Goal: Task Accomplishment & Management: Manage account settings

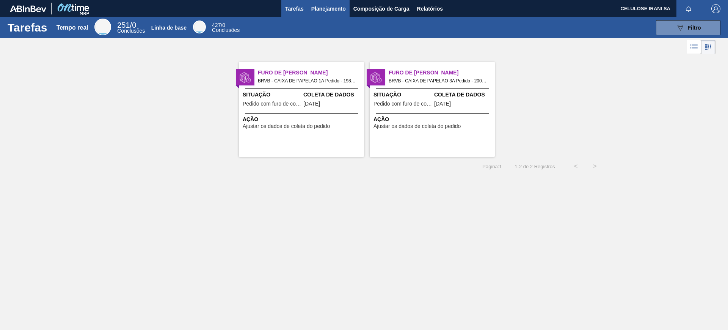
click at [334, 9] on font "Planejamento" at bounding box center [328, 9] width 35 height 6
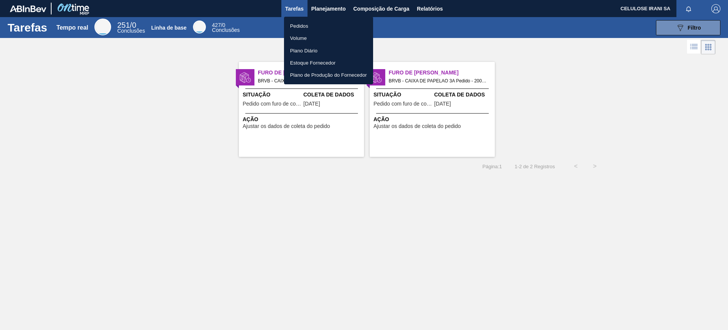
click at [310, 27] on li "Pedidos" at bounding box center [328, 26] width 89 height 12
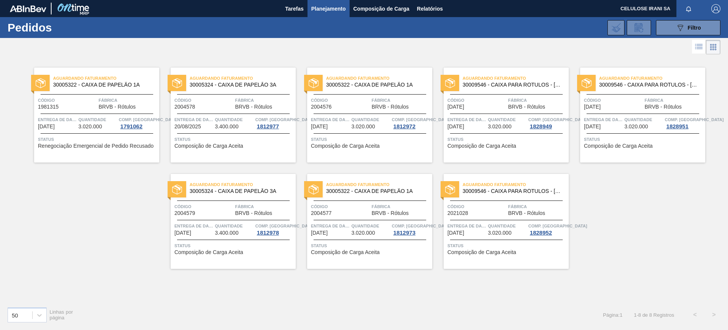
click at [339, 106] on div "Código 2004576" at bounding box center [340, 102] width 59 height 13
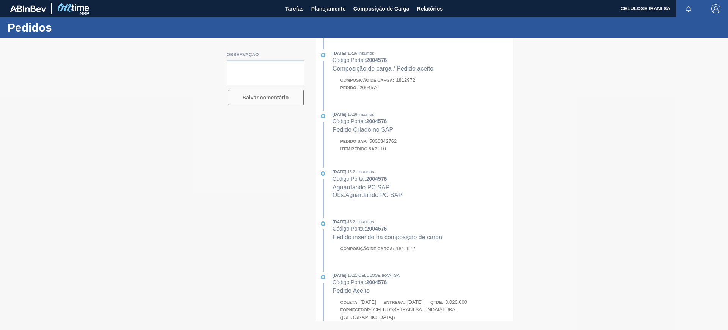
type textarea "Pedido de venda 1148659 (OC 5800342762~2004576) com 3.250cxs para coleta em 01/…"
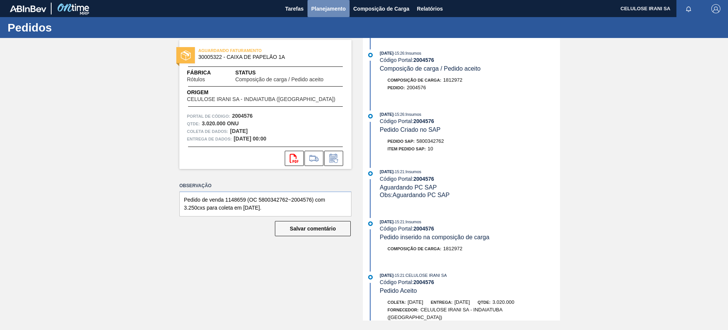
click at [329, 6] on font "Planejamento" at bounding box center [328, 9] width 35 height 6
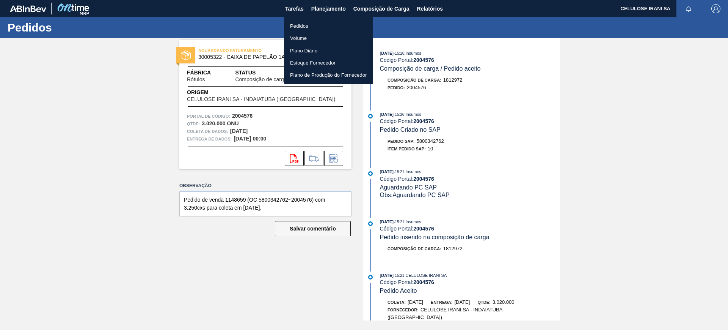
click at [313, 25] on li "Pedidos" at bounding box center [328, 26] width 89 height 12
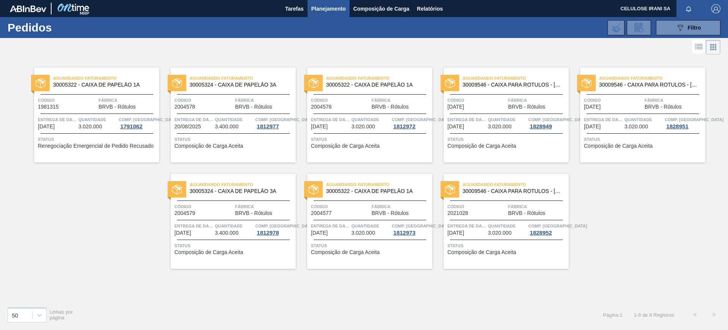
click at [485, 117] on font "Entrega de dados" at bounding box center [469, 119] width 44 height 5
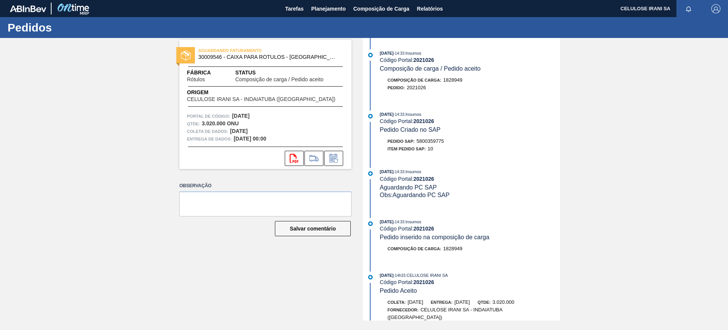
click at [424, 140] on font "5800359775" at bounding box center [430, 141] width 27 height 6
copy font "5800359775"
click at [423, 180] on font "2021026" at bounding box center [423, 179] width 21 height 6
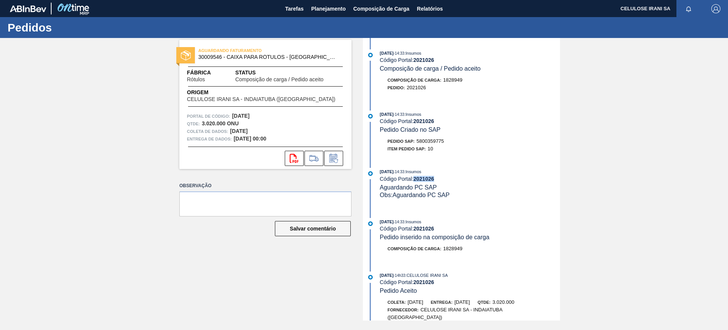
click at [423, 180] on font "2021026" at bounding box center [423, 179] width 21 height 6
copy font "2021026"
click at [338, 11] on font "Planejamento" at bounding box center [328, 9] width 35 height 6
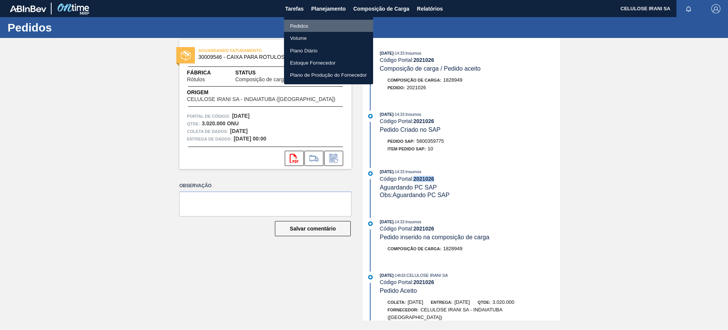
click at [299, 22] on font "Pedidos" at bounding box center [299, 26] width 18 height 8
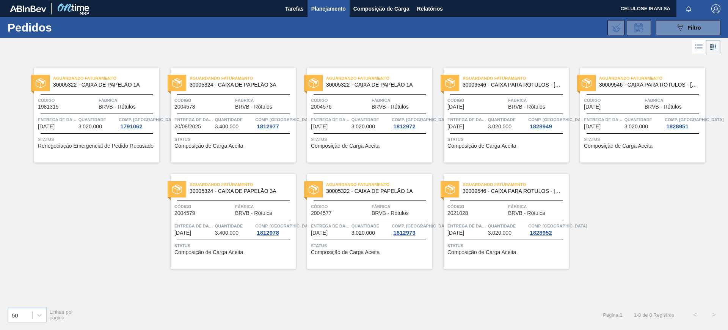
click at [323, 122] on span "Entrega de dados" at bounding box center [330, 120] width 39 height 8
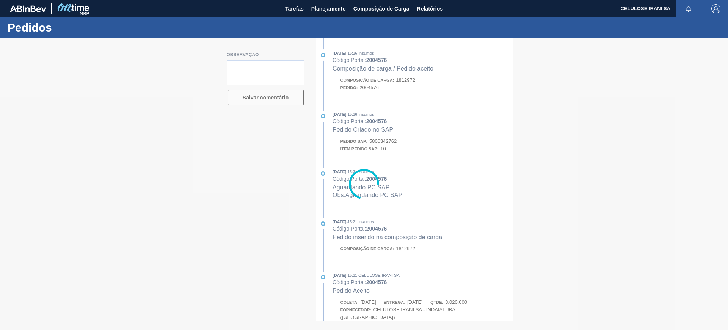
type textarea "Pedido de venda 1148659 (OC 5800342762~2004576) com 3.250cxs para coleta em 01/…"
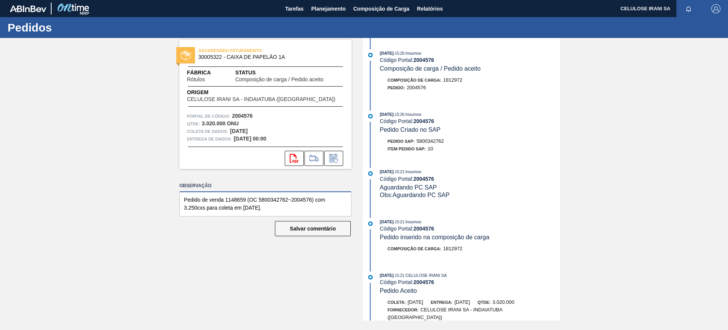
click at [290, 209] on textarea "Pedido de venda 1148659 (OC 5800342762~2004576) com 3.250cxs para coleta em 01/…" at bounding box center [265, 203] width 172 height 25
drag, startPoint x: 290, startPoint y: 209, endPoint x: 172, endPoint y: 193, distance: 118.7
click at [172, 193] on div "AGUARDANDO FATURAMENTO 30005322 - CAIXA DE PAPELÃO 1A Fábrica Rótulos Status Co…" at bounding box center [260, 179] width 184 height 282
click at [325, 9] on font "Planejamento" at bounding box center [328, 9] width 35 height 6
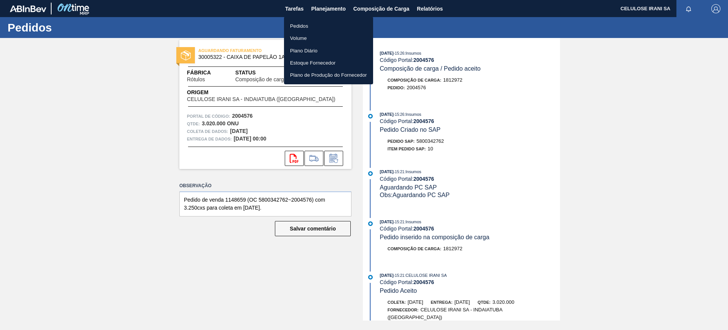
click at [323, 20] on li "Pedidos" at bounding box center [328, 26] width 89 height 12
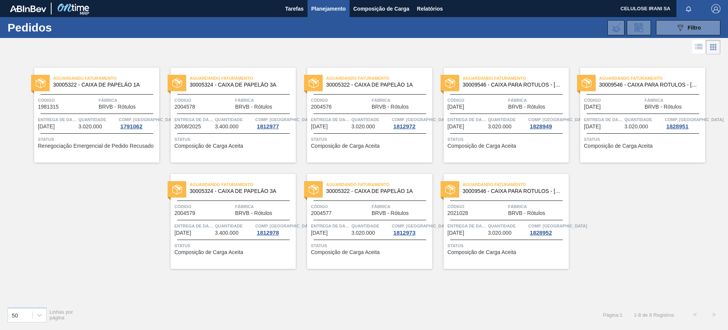
click at [467, 91] on div "Aguardando Faturamento 30009546 - CAIXA PARA RÓTULOS - ARGENTINA Código 26/02/2…" at bounding box center [506, 115] width 125 height 95
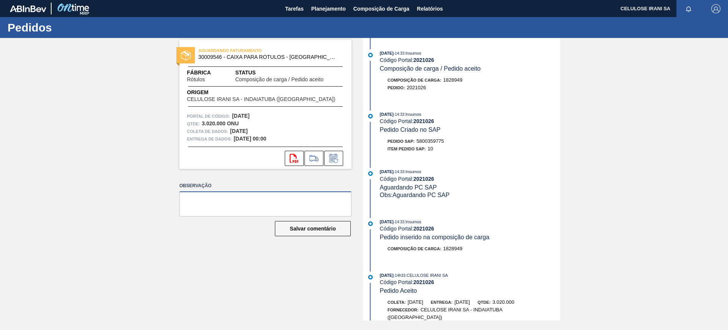
click at [199, 203] on textarea at bounding box center [265, 203] width 172 height 25
paste textarea "Pedido de venda 1148659 (OC 5800342762~2004576) com 3.250cxs para coleta em 01/…"
click at [430, 136] on div "29/08/2025 - 14:33 : Insumos Código Portal: 2021026 Pedido Criado no SAP Pedido…" at bounding box center [462, 133] width 195 height 46
copy font "5800359775"
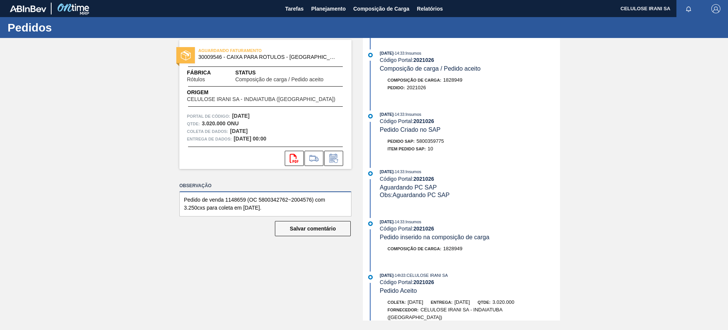
click at [279, 199] on textarea "Pedido de venda 1148659 (OC 5800342762~2004576) com 3.250cxs para coleta em 01/…" at bounding box center [265, 203] width 172 height 25
click at [280, 199] on textarea "Pedido de venda 1148659 (OC 5800342762~2004576) com 3.250cxs para coleta em 01/…" at bounding box center [265, 203] width 172 height 25
paste textarea "59775"
click at [429, 230] on font "2021026" at bounding box center [423, 228] width 21 height 6
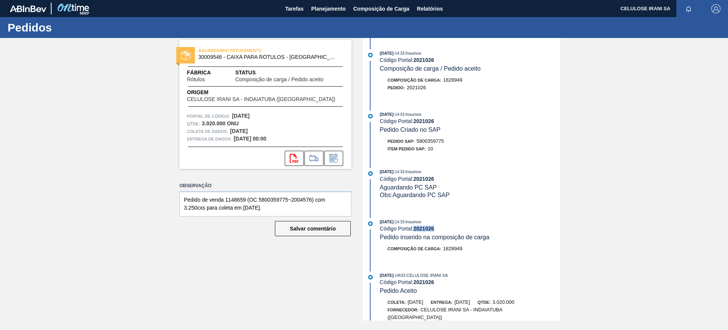
copy font "2021026"
click at [306, 197] on textarea "Pedido de venda 1148659 (OC 5800359775~2004576) com 3.250cxs para coleta em 01/…" at bounding box center [265, 203] width 172 height 25
paste textarea "2102"
click at [233, 199] on textarea "Pedido de venda 1148659 (OC 5800359775~2021026) com 3.250cxs para coleta em 01/…" at bounding box center [265, 203] width 172 height 25
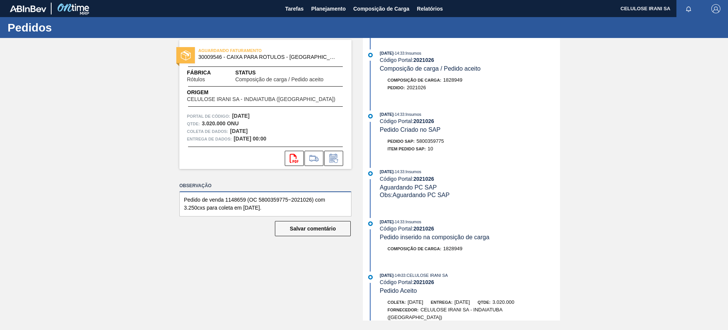
click at [233, 199] on textarea "Pedido de venda 1148659 (OC 5800359775~2021026) com 3.250cxs para coleta em 01/…" at bounding box center [265, 203] width 172 height 25
paste textarea "54049"
click at [244, 207] on textarea "Pedido de venda 1154049 (OC 5800359775~2021026) com 3.250cxs para coleta em 01/…" at bounding box center [265, 203] width 172 height 25
type textarea "Pedido de venda 1154049 (OC 5800359775~2021026) com 3.250cxs para coleta em 04/…"
click at [327, 230] on font "Salvar comentário" at bounding box center [313, 228] width 46 height 6
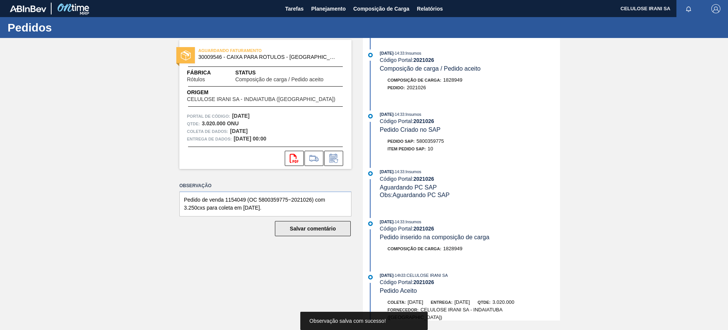
click at [330, 225] on font "Salvar comentário" at bounding box center [313, 228] width 46 height 6
click at [322, 6] on font "Planejamento" at bounding box center [328, 9] width 35 height 6
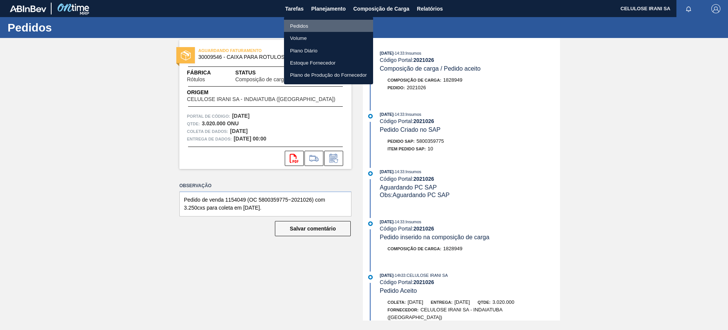
click at [309, 25] on li "Pedidos" at bounding box center [328, 26] width 89 height 12
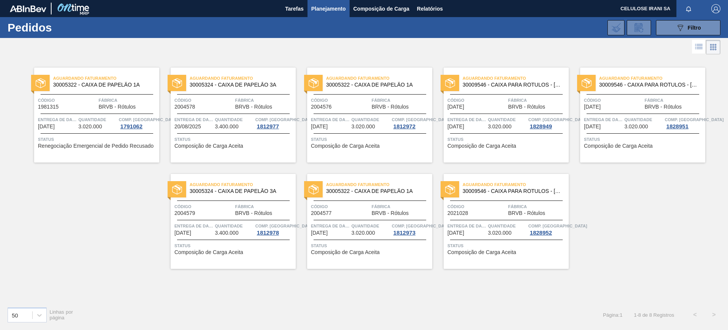
click at [622, 111] on div "Aguardando Faturamento 30009546 - CAIXA PARA RÓTULOS - ARGENTINA Código 27/02/2…" at bounding box center [642, 115] width 125 height 95
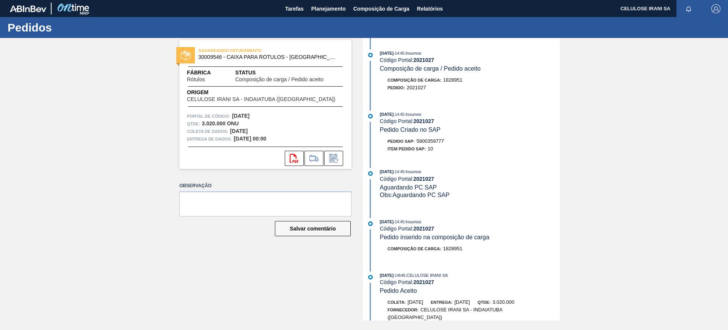
click at [432, 140] on font "5800359777" at bounding box center [430, 141] width 27 height 6
copy font "5800359777"
click at [430, 121] on font "2021027" at bounding box center [423, 121] width 21 height 6
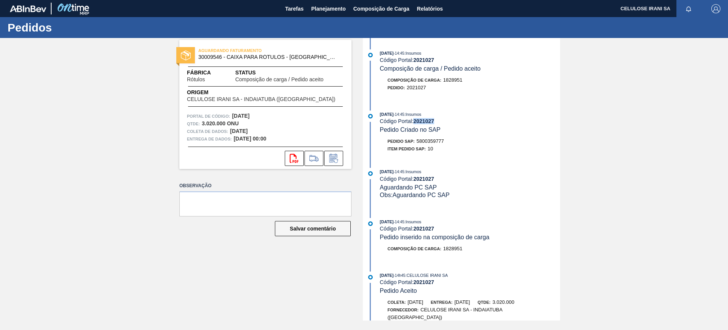
copy font "2021027"
click at [323, 11] on font "Planejamento" at bounding box center [328, 9] width 35 height 6
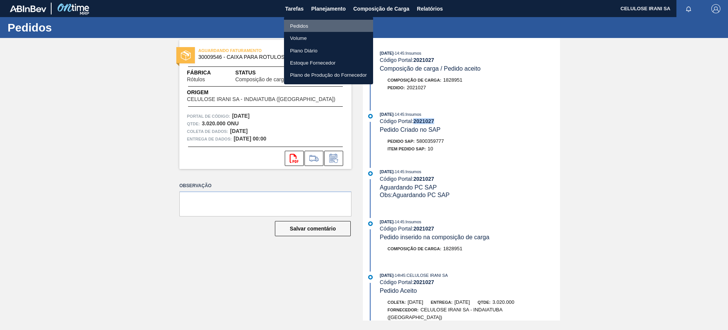
click at [317, 25] on li "Pedidos" at bounding box center [328, 26] width 89 height 12
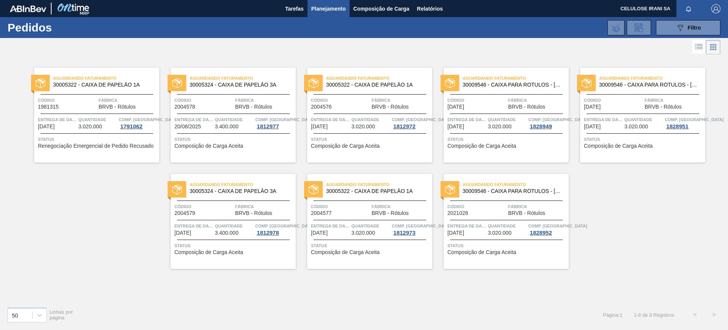
click at [495, 113] on div at bounding box center [506, 113] width 113 height 0
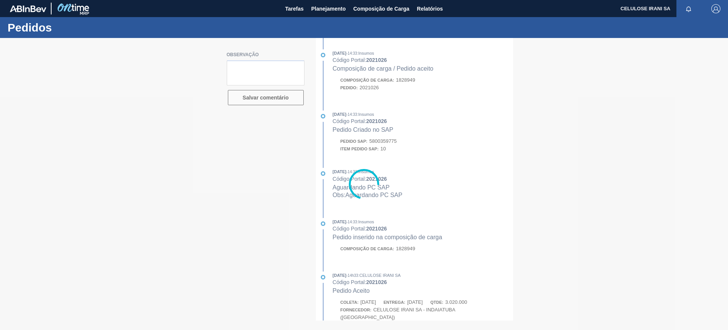
type textarea "Pedido de venda 1154049 (OC 5800359775~2021026) com 3.250cxs para coleta em 04/…"
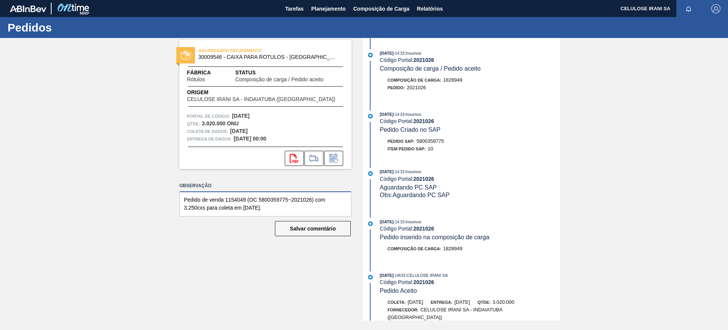
drag, startPoint x: 278, startPoint y: 210, endPoint x: 175, endPoint y: 194, distance: 104.4
click at [175, 194] on div "AGUARDANDO FATURAMENTO 30009546 - CAIXA PARA RÓTULOS - ARGENTINA Fábrica Rótulo…" at bounding box center [260, 179] width 184 height 282
click at [321, 7] on font "Planejamento" at bounding box center [328, 9] width 35 height 6
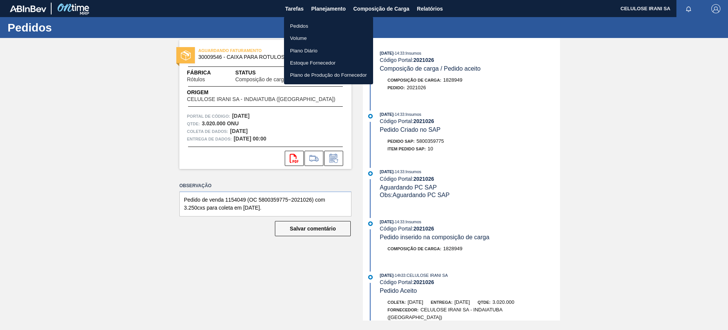
click at [322, 28] on li "Pedidos" at bounding box center [328, 26] width 89 height 12
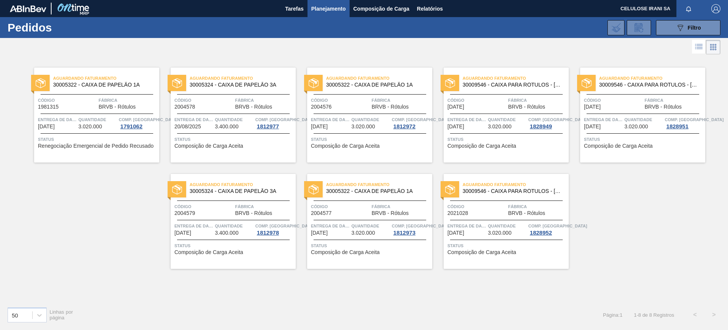
click at [648, 97] on span "Fábrica" at bounding box center [674, 100] width 59 height 8
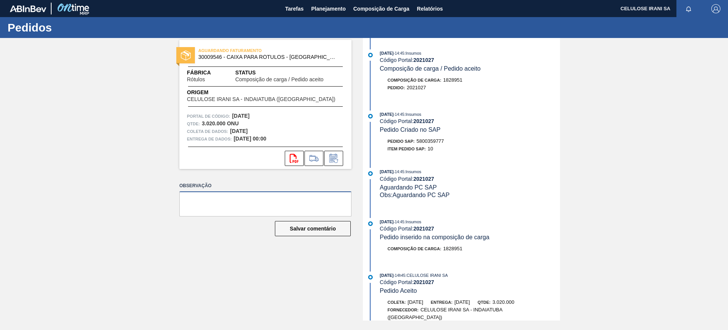
click at [232, 200] on textarea at bounding box center [265, 203] width 172 height 25
paste textarea "Pedido de venda 1154049 (OC 5800359775~2021026) com 3.250cxs para coleta em 04/…"
click at [239, 199] on textarea "Pedido de venda 1154049 (OC 5800359775~2021026) com 3.250cxs para coleta em 04/…" at bounding box center [265, 203] width 172 height 25
paste textarea "51"
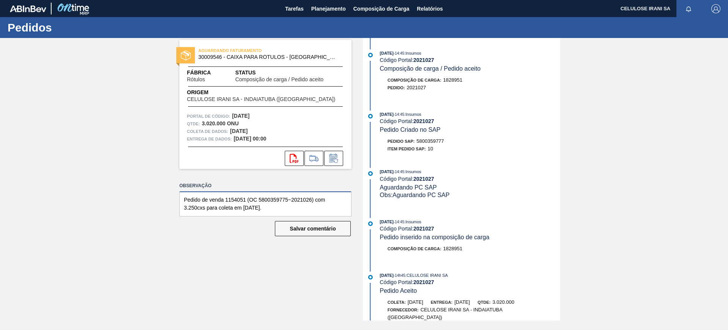
drag, startPoint x: 258, startPoint y: 199, endPoint x: 311, endPoint y: 192, distance: 53.9
click at [311, 192] on textarea "Pedido de venda 1154051 (OC 5800359775~2021026) com 3.250cxs para coleta em 04/…" at bounding box center [265, 203] width 172 height 25
paste textarea "7~2021027"
click at [243, 206] on textarea "Pedido de venda 1154051 (OC 5800359777~2021027) com 3.250cxs para coleta em 04/…" at bounding box center [265, 203] width 172 height 25
drag, startPoint x: 281, startPoint y: 208, endPoint x: 151, endPoint y: 187, distance: 131.8
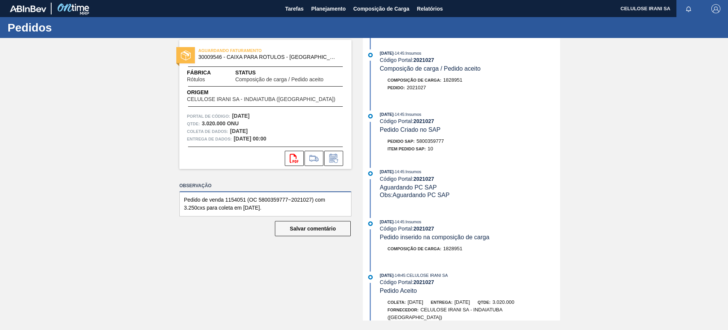
click at [151, 187] on div "AGUARDANDO FATURAMENTO 30009546 - CAIXA PARA RÓTULOS - ARGENTINA Fábrica Rótulo…" at bounding box center [364, 179] width 728 height 282
type textarea "Pedido de venda 1154051 (OC 5800359777~2021027) com 3.250cxs para coleta em 15/…"
click at [319, 228] on font "Salvar comentário" at bounding box center [313, 228] width 46 height 6
click at [308, 229] on font "Salvar comentário" at bounding box center [313, 228] width 46 height 6
click at [292, 8] on font "Tarefas" at bounding box center [294, 9] width 19 height 6
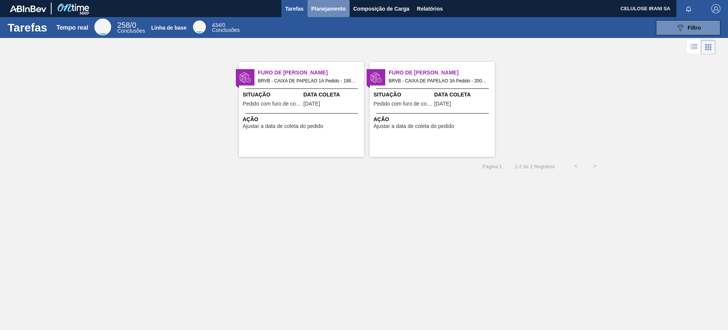
click at [318, 7] on font "Planejamento" at bounding box center [328, 9] width 35 height 6
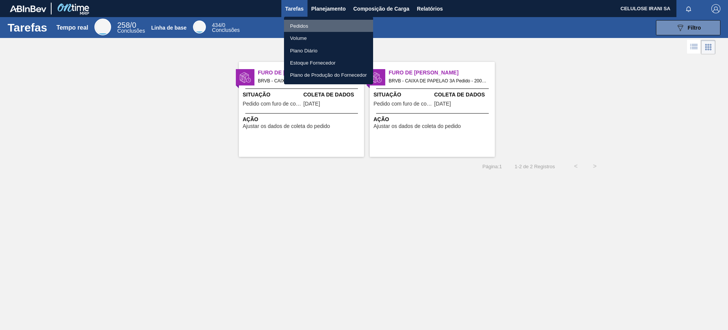
click at [313, 27] on li "Pedidos" at bounding box center [328, 26] width 89 height 12
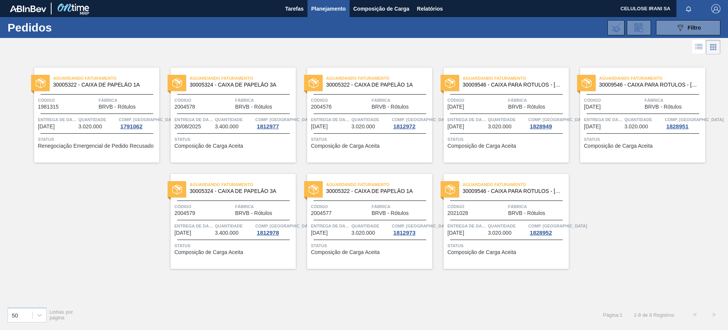
click at [229, 224] on font "Quantidade" at bounding box center [229, 225] width 28 height 5
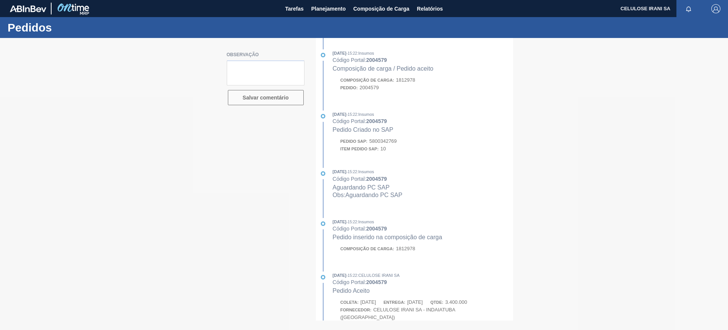
type textarea "Pedido de venda 1148661 (OC 5800342769~2004579) com 3.400cxs para coleta em 16/…"
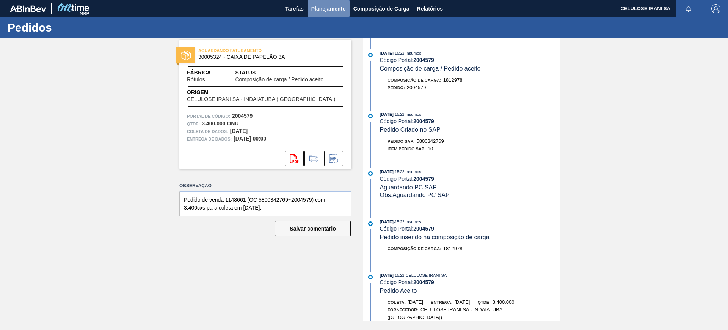
click at [334, 9] on font "Planejamento" at bounding box center [328, 9] width 35 height 6
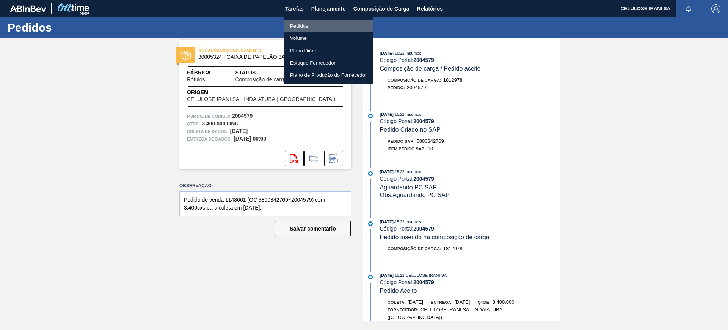
click at [309, 23] on li "Pedidos" at bounding box center [328, 26] width 89 height 12
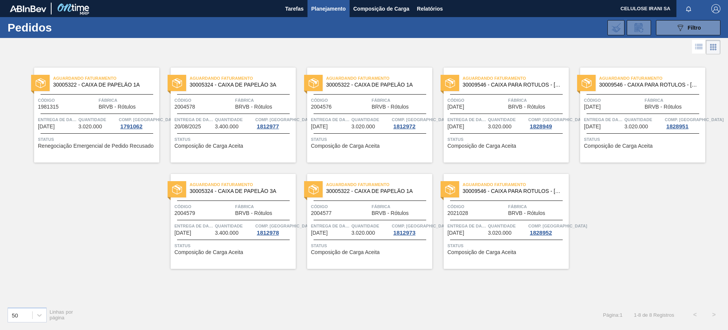
click at [352, 227] on font "Quantidade" at bounding box center [366, 225] width 28 height 5
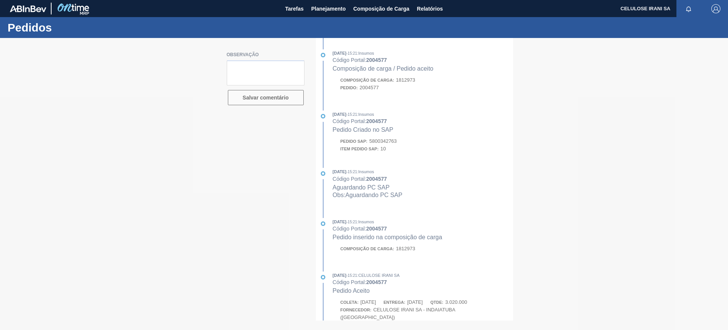
type textarea "Pedido de venda 1148662 (OC 5800342763~2004577) com 3.250cxs para coleta em 17/…"
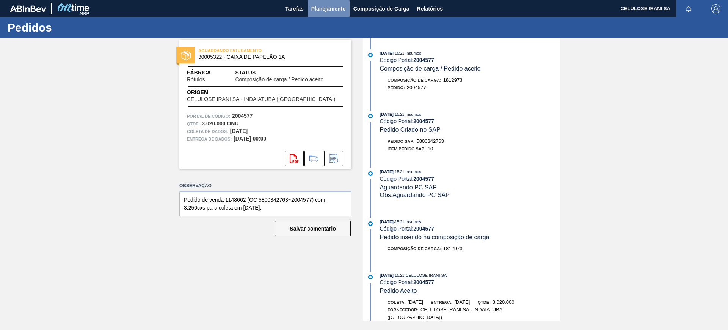
click at [335, 6] on font "Planejamento" at bounding box center [328, 9] width 35 height 6
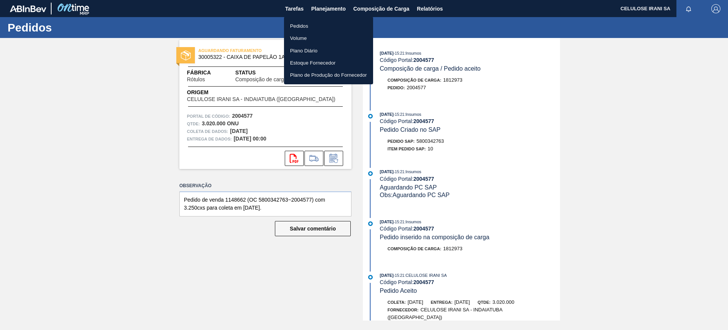
click at [316, 26] on li "Pedidos" at bounding box center [328, 26] width 89 height 12
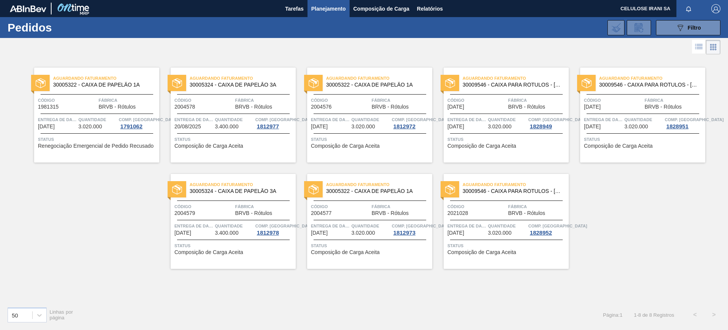
click at [473, 242] on span "Status" at bounding box center [506, 246] width 119 height 8
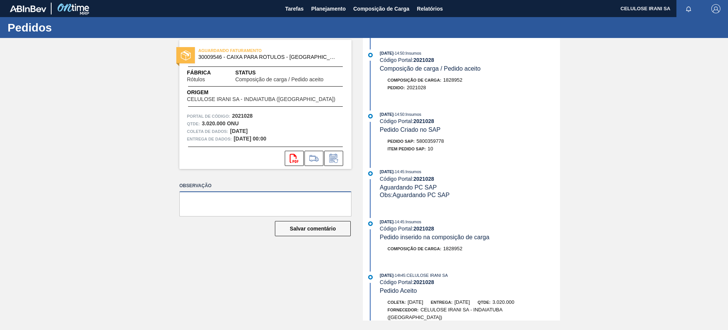
click at [210, 206] on textarea at bounding box center [265, 203] width 172 height 25
paste textarea "Pedido de venda 1154051 (OC 5800359777~2021027) com 3.250cxs para coleta em 15/…"
click at [431, 138] on font "5800359778" at bounding box center [430, 141] width 27 height 6
copy font "5800359778"
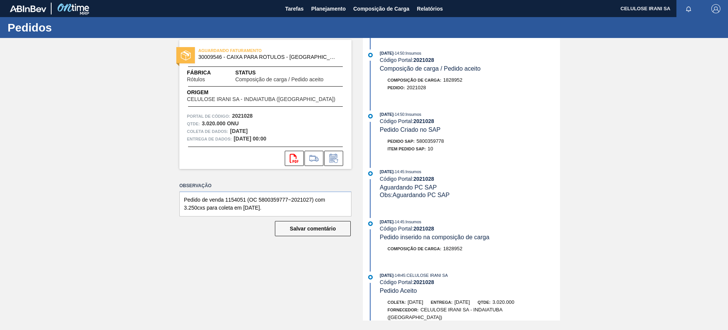
click at [428, 178] on font "2021028" at bounding box center [423, 179] width 21 height 6
copy font "2021028"
click at [237, 199] on textarea "Pedido de venda 1154051 (OC 5800359777~2021027) com 3.250cxs para coleta em 15/…" at bounding box center [265, 203] width 172 height 25
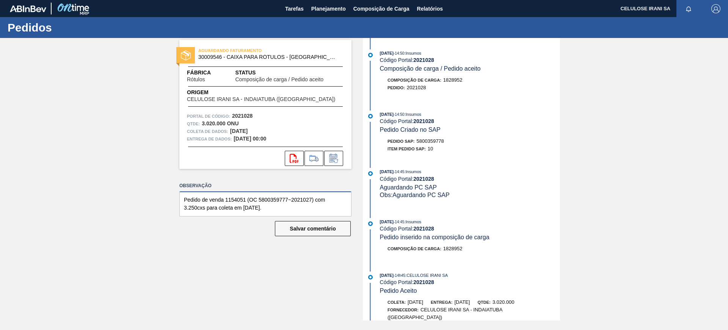
paste textarea "4"
click at [725, 68] on div "AGUARDANDO FATURAMENTO 30009546 - CAIXA PARA RÓTULOS - ARGENTINA Fábrica Rótulo…" at bounding box center [364, 179] width 728 height 282
click at [268, 197] on textarea "Pedido de venda 1154054 (OC 5800359777~2021027) com 3.250cxs para coleta em 15/…" at bounding box center [265, 203] width 172 height 25
drag, startPoint x: 260, startPoint y: 201, endPoint x: 311, endPoint y: 200, distance: 51.2
click at [311, 200] on textarea "Pedido de venda 1154054 (OC 5800359777~2021027) com 3.250cxs para coleta em 15/…" at bounding box center [265, 203] width 172 height 25
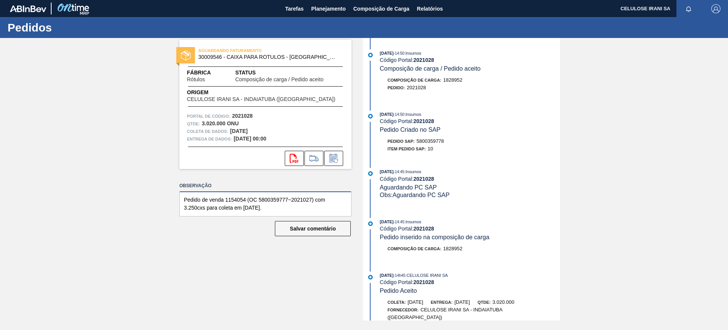
paste textarea "8~2021028"
click at [243, 208] on textarea "Pedido de venda 1154054 (OC 5800359778~2021028) com 3.250cxs para coleta em 15/…" at bounding box center [265, 203] width 172 height 25
type textarea "Pedido de venda 1154054 (OC 5800359778~2021028) com 3.250cxs para coleta em 29/…"
click at [300, 231] on button "Salvar comentário" at bounding box center [313, 228] width 76 height 15
click at [315, 225] on button "Salvar comentário" at bounding box center [313, 228] width 76 height 15
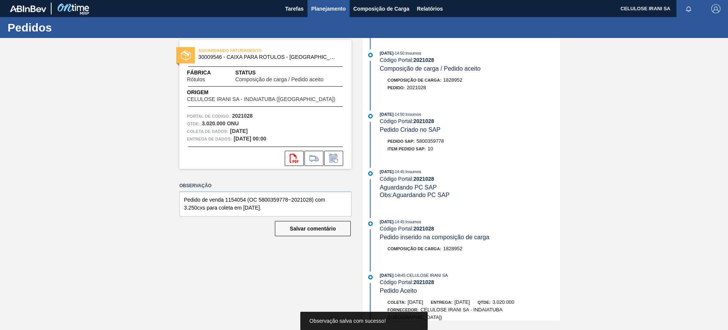
click at [316, 8] on font "Planejamento" at bounding box center [328, 9] width 35 height 6
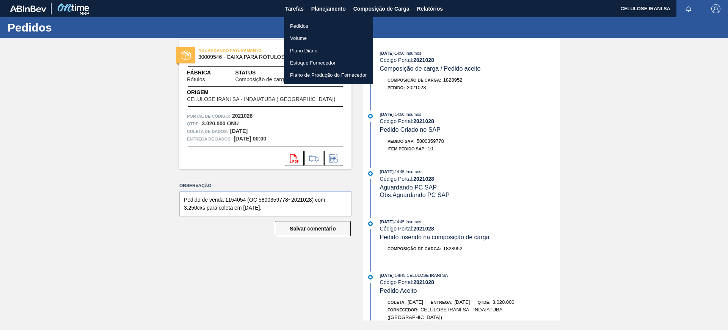
click at [298, 22] on font "Pedidos" at bounding box center [299, 26] width 18 height 8
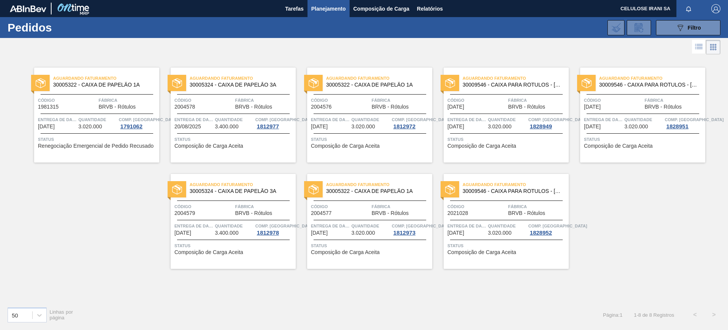
click at [113, 113] on div "Aguardando Faturamento 30005322 - CAIXA DE PAPELÃO 1A Código 1981315 Fábrica BR…" at bounding box center [96, 115] width 125 height 95
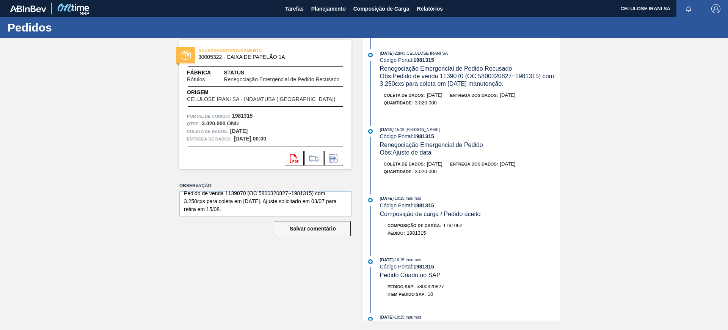
scroll to position [8, 0]
click at [250, 209] on textarea "Pedido de venda 1139070 (OC 5800320827~1981315) com 3.250cxs para coleta em 22/…" at bounding box center [265, 203] width 172 height 25
click at [245, 212] on textarea "Pedido de venda 1139070 (OC 5800320827~1981315) com 3.250cxs para coleta em 22/…" at bounding box center [265, 203] width 172 height 25
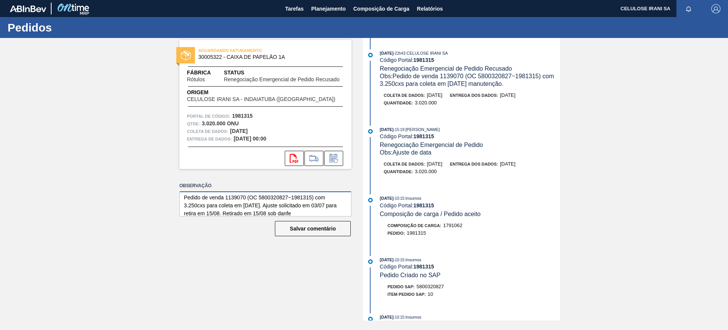
paste textarea "000484100"
type textarea "Pedido de venda 1139070 (OC 5800320827~1981315) com 3.250cxs para coleta em 22/…"
click at [319, 228] on font "Salvar comentário" at bounding box center [313, 228] width 46 height 6
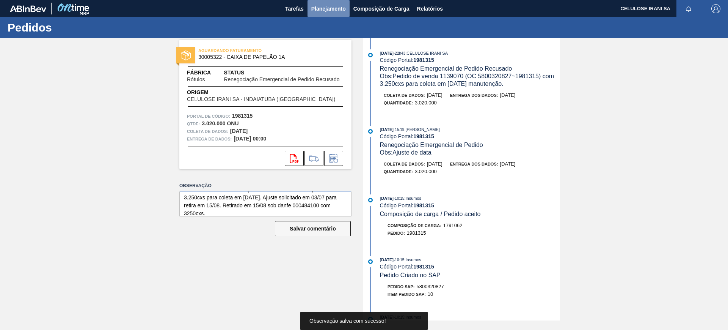
click at [324, 13] on button "Planejamento" at bounding box center [329, 8] width 42 height 17
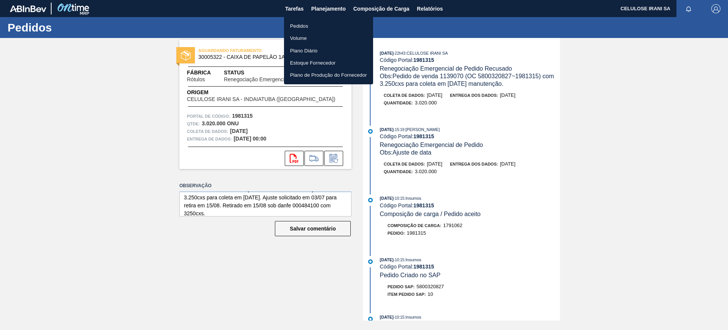
click at [301, 24] on font "Pedidos" at bounding box center [299, 26] width 18 height 6
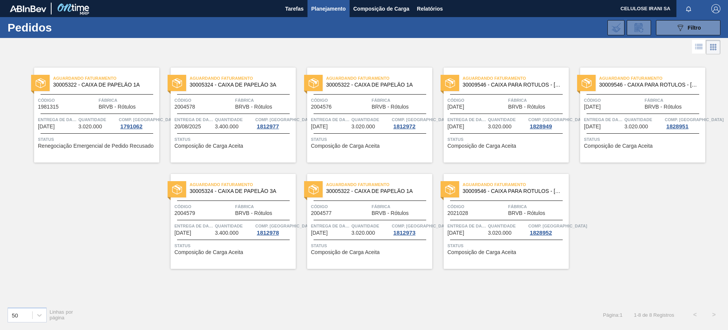
click at [218, 95] on div "Aguardando Faturamento 30005324 - CAIXA DE PAPELÃO 3A Código 2004578 Fábrica BR…" at bounding box center [233, 115] width 125 height 95
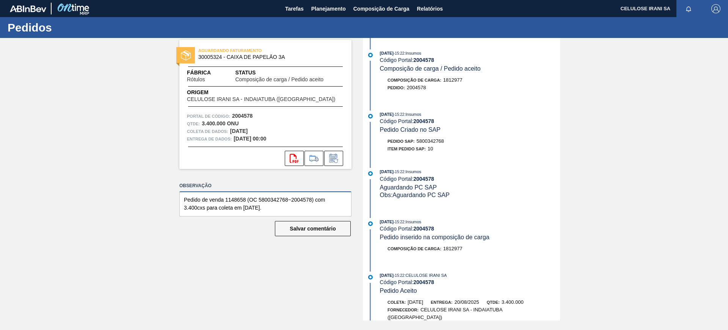
click at [284, 212] on textarea "Pedido de venda 1148658 (OC 5800342768~2004578) com 3.400cxs para coleta em 18/…" at bounding box center [265, 203] width 172 height 25
type textarea "Pedido de venda 1148658 (OC 5800342768~2004578) com 3.400cxs para coleta em 18/…"
click at [325, 230] on font "Salvar comentário" at bounding box center [313, 228] width 46 height 6
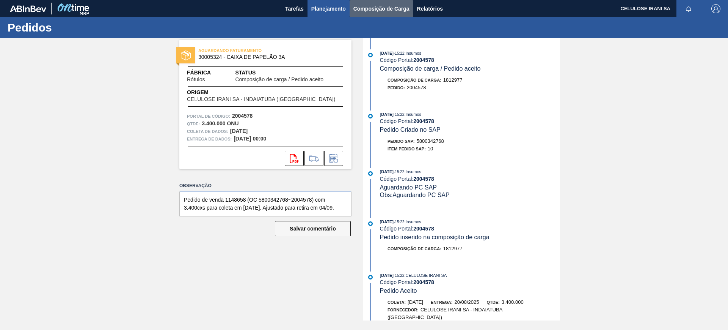
drag, startPoint x: 350, startPoint y: 12, endPoint x: 345, endPoint y: 14, distance: 5.3
click at [350, 12] on button "Composição de Carga" at bounding box center [382, 8] width 64 height 17
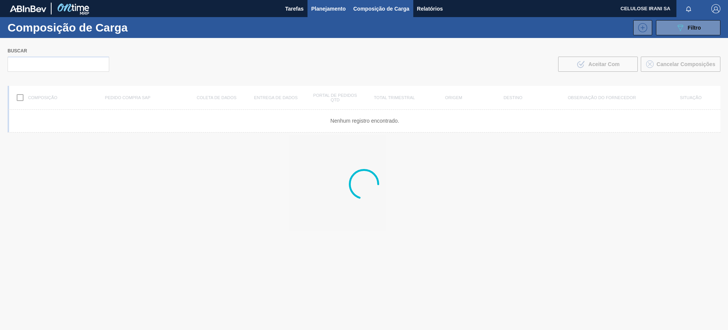
click at [339, 13] on button "Planejamento" at bounding box center [329, 8] width 42 height 17
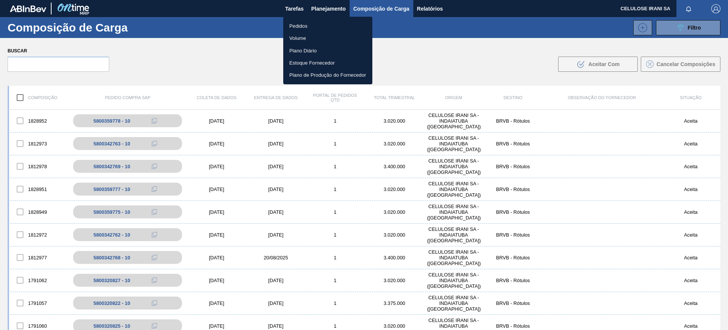
click at [312, 28] on li "Pedidos" at bounding box center [327, 26] width 89 height 12
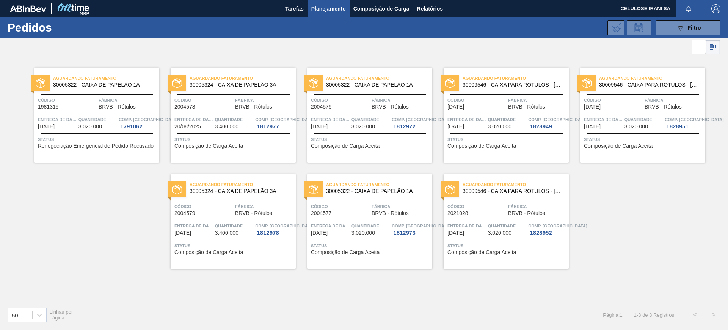
click at [364, 116] on span "Quantidade" at bounding box center [371, 120] width 39 height 8
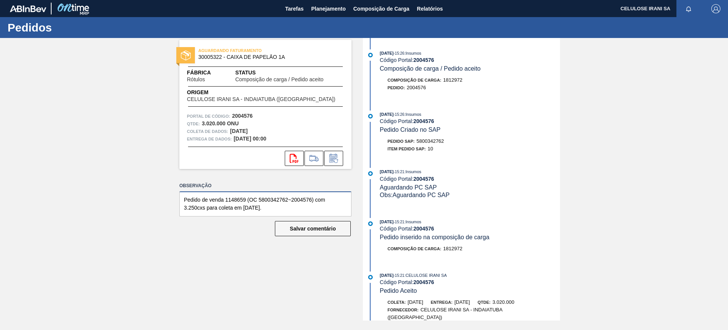
click at [284, 211] on textarea "Pedido de venda 1148659 (OC 5800342762~2004576) com 3.250cxs para coleta em 01/…" at bounding box center [265, 203] width 172 height 25
type textarea "Pedido de venda 1148659 (OC 5800342762~2004576) com 3.250cxs para coleta em 01/…"
click at [294, 228] on font "Salvar comentário" at bounding box center [313, 228] width 46 height 6
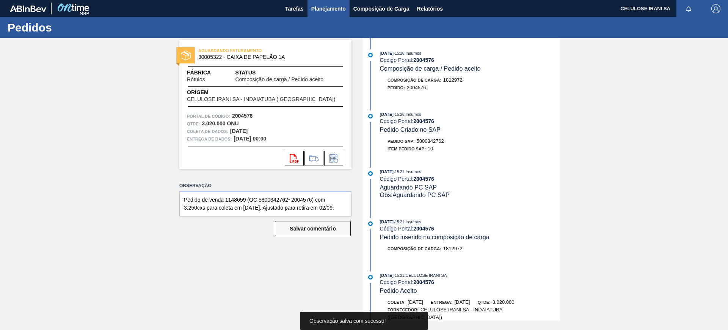
click at [318, 8] on font "Planejamento" at bounding box center [328, 9] width 35 height 6
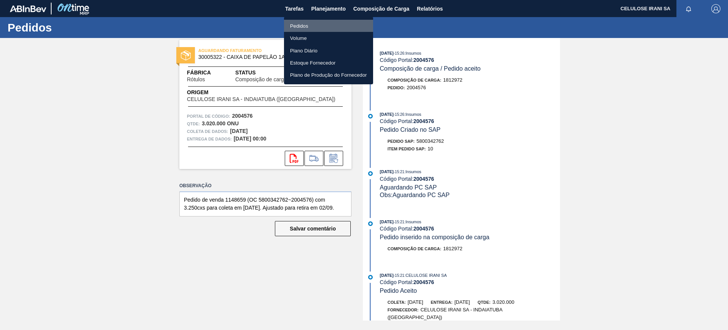
click at [309, 25] on li "Pedidos" at bounding box center [328, 26] width 89 height 12
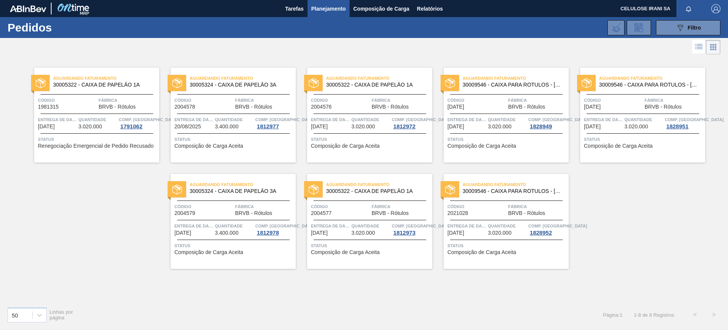
click at [483, 116] on span "Entrega de dados" at bounding box center [466, 120] width 39 height 8
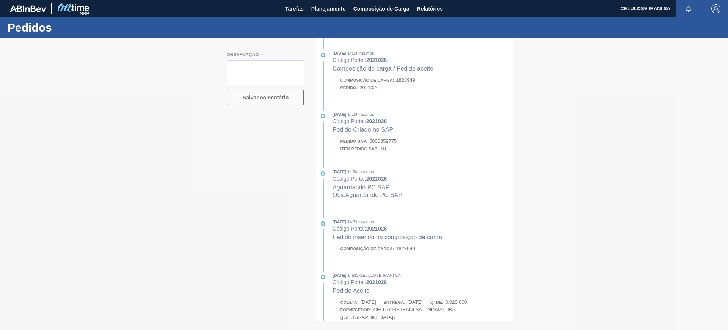
type textarea "Pedido de venda 1154049 (OC 5800359775~2021026) com 3.250cxs para coleta em 04/…"
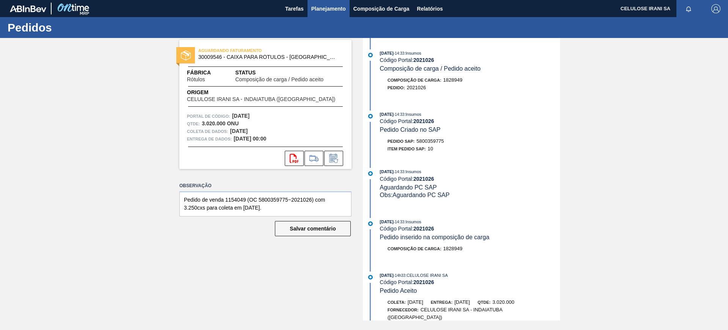
click at [324, 10] on font "Planejamento" at bounding box center [328, 9] width 35 height 6
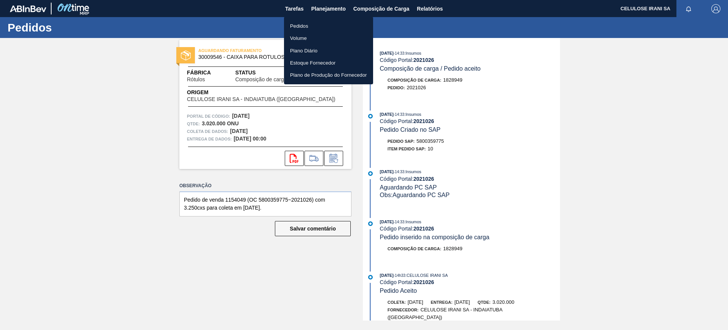
click at [301, 27] on font "Pedidos" at bounding box center [299, 26] width 18 height 6
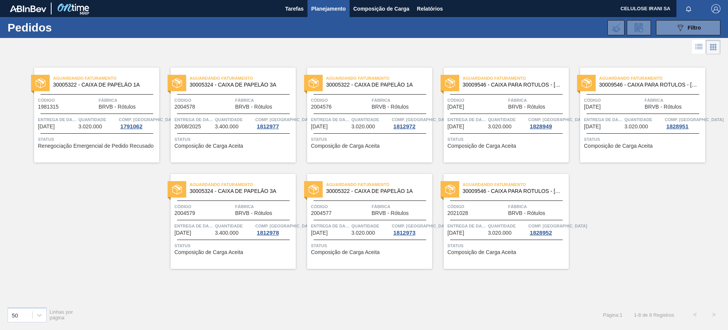
click at [203, 216] on div "Aguardando Faturamento 30005324 - CAIXA DE PAPELÃO 3A Código 2004579 Fábrica BR…" at bounding box center [233, 221] width 125 height 95
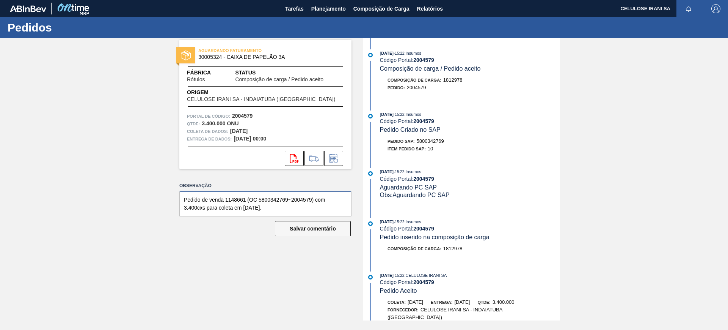
click at [289, 212] on textarea "Pedido de venda 1148661 (OC 5800342769~2004579) com 3.400cxs para coleta em 16/…" at bounding box center [265, 203] width 172 height 25
type textarea "Pedido de venda 1148661 (OC 5800342769~2004579) com 3.400cxs para coleta em 16/…"
click at [315, 221] on button "Salvar comentário" at bounding box center [313, 228] width 76 height 15
click at [317, 227] on font "Salvar comentário" at bounding box center [313, 228] width 46 height 6
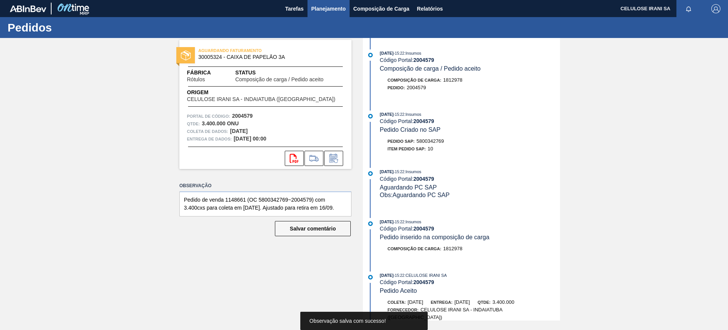
click at [322, 9] on font "Planejamento" at bounding box center [328, 9] width 35 height 6
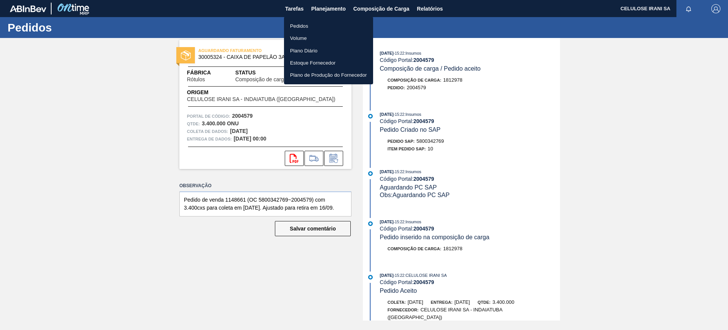
click at [305, 22] on font "Pedidos" at bounding box center [299, 26] width 18 height 8
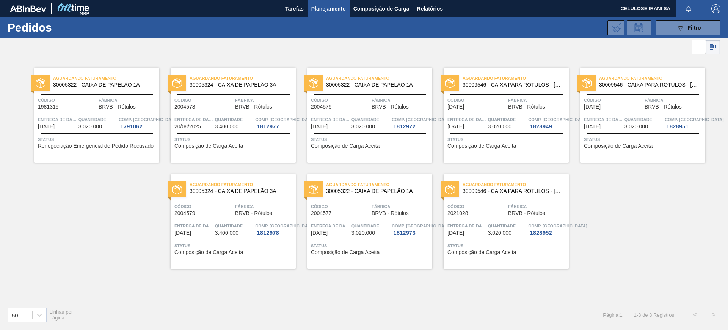
click at [356, 229] on font "3.020.000" at bounding box center [364, 232] width 24 height 6
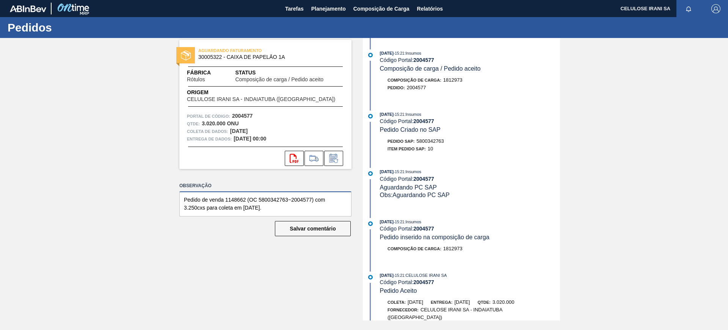
click at [296, 209] on textarea "Pedido de venda 1148662 (OC 5800342763~2004577) com 3.250cxs para coleta em 17/…" at bounding box center [265, 203] width 172 height 25
type textarea "Pedido de venda 1148662 (OC 5800342763~2004577) com 3.250cxs para coleta em 17/…"
click at [310, 228] on font "Salvar comentário" at bounding box center [313, 228] width 46 height 6
